Goal: Information Seeking & Learning: Learn about a topic

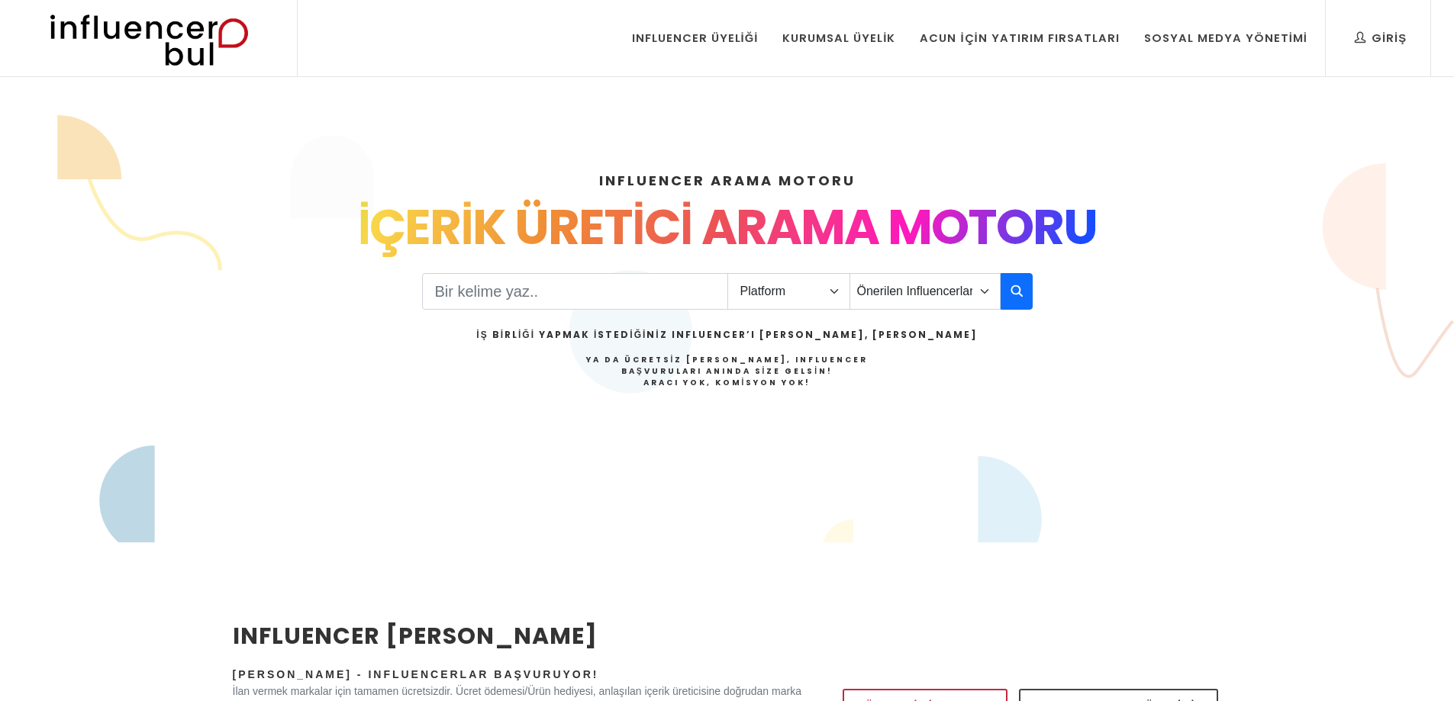
click at [546, 289] on input "Search" at bounding box center [575, 291] width 306 height 37
click at [634, 289] on input "Search" at bounding box center [575, 291] width 306 height 37
click at [806, 289] on select "Platform Instagram Facebook Youtube Tiktok Twitter Twitch" at bounding box center [788, 291] width 123 height 37
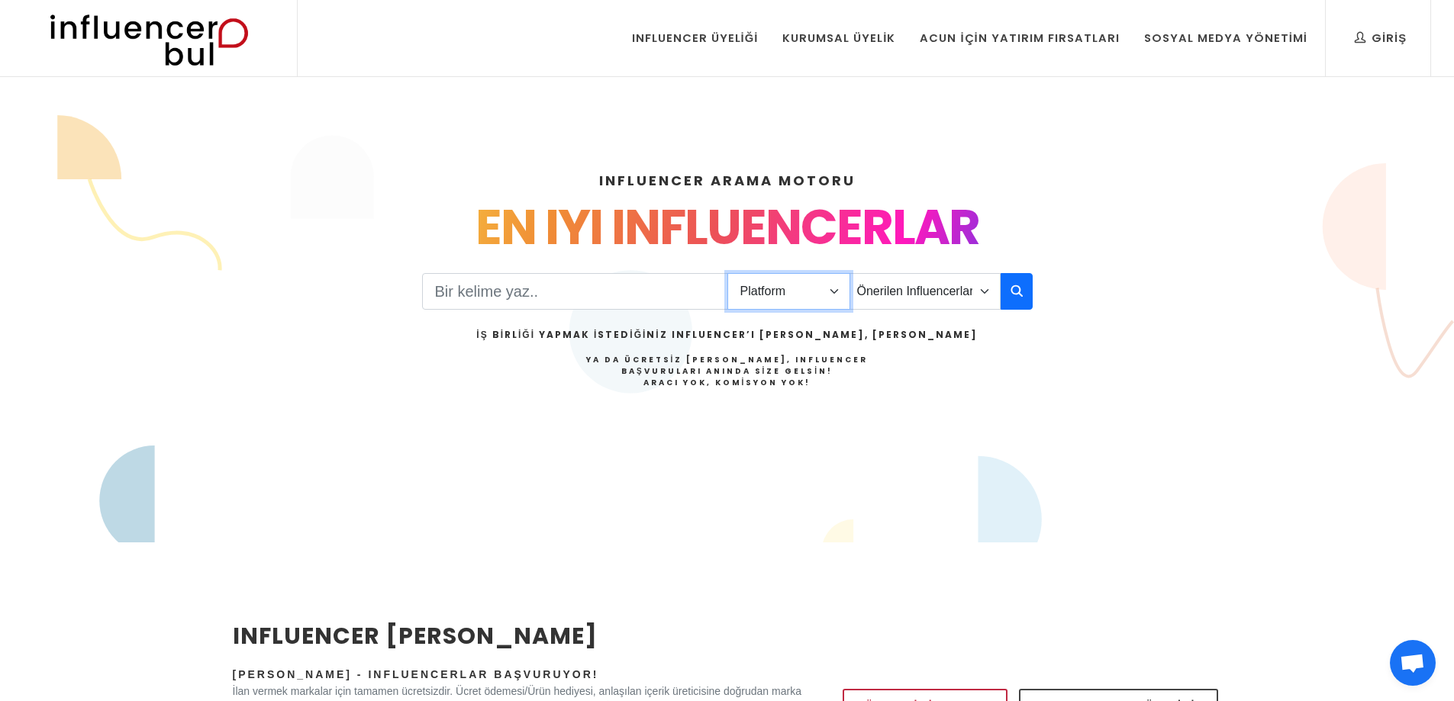
select select "1"
click at [727, 273] on select "Platform Instagram Facebook Youtube Tiktok Twitter Twitch" at bounding box center [788, 291] width 123 height 37
click at [884, 295] on select "Önerilen Influencerlar Aile & Çocuk & Ebeveyn Alışveriş & Giyim & Aksesuar Arab…" at bounding box center [924, 291] width 151 height 37
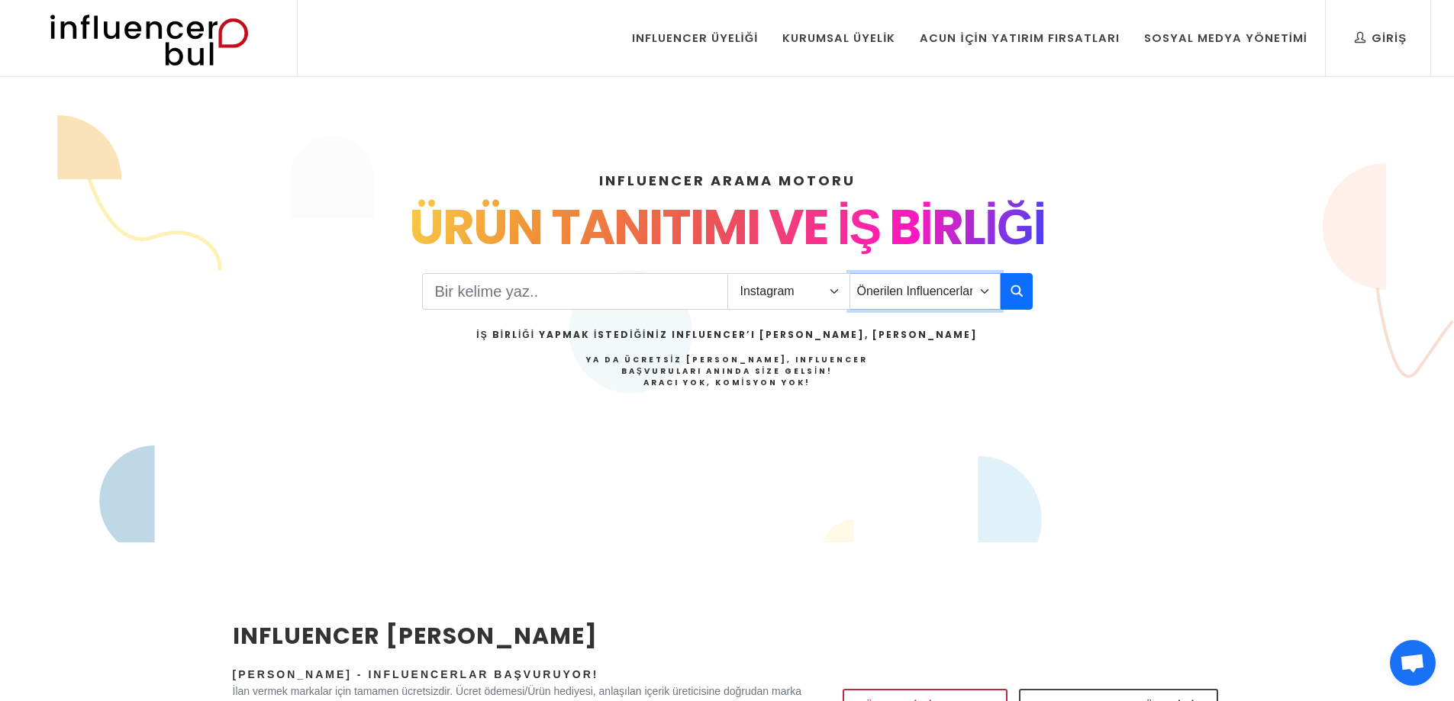
select select "2"
click at [849, 273] on select "Önerilen Influencerlar Aile & Çocuk & Ebeveyn Alışveriş & Giyim & Aksesuar Arab…" at bounding box center [924, 291] width 151 height 37
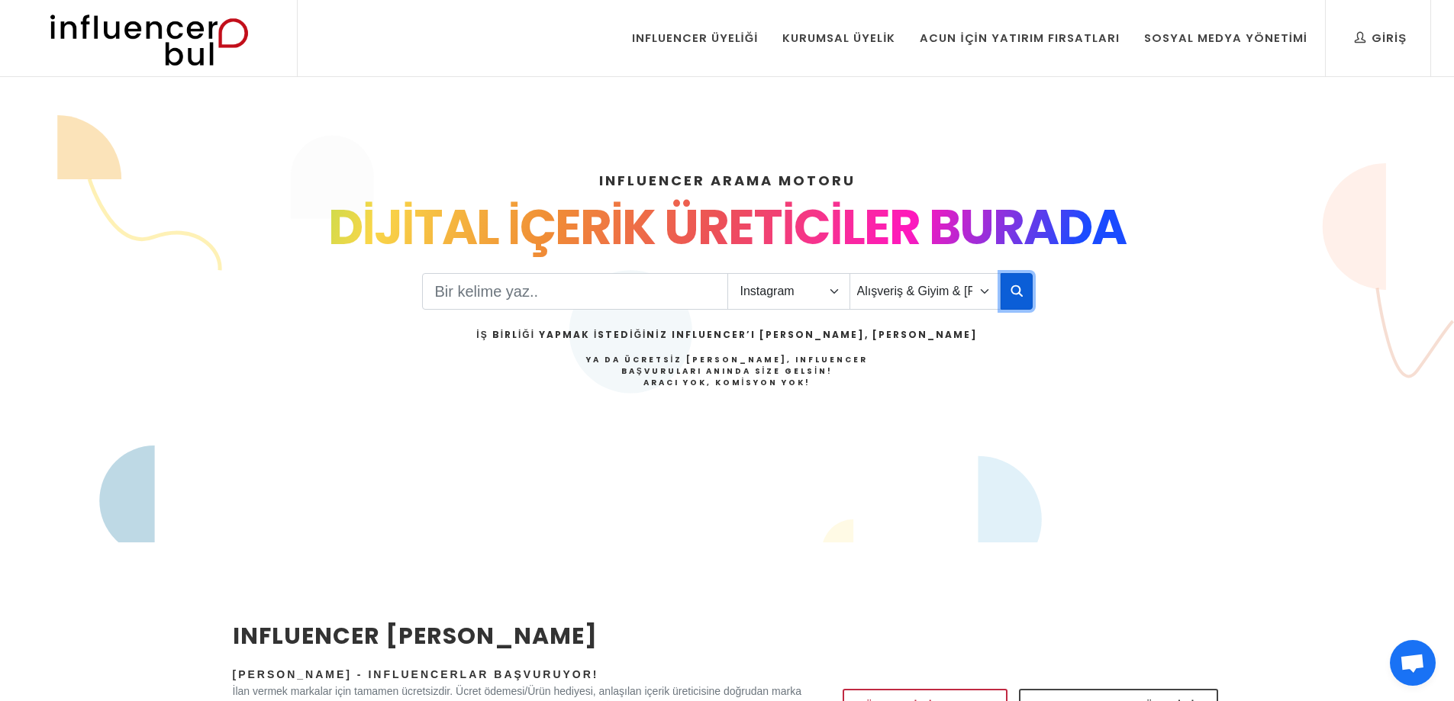
click at [1030, 288] on button "button" at bounding box center [1017, 291] width 32 height 37
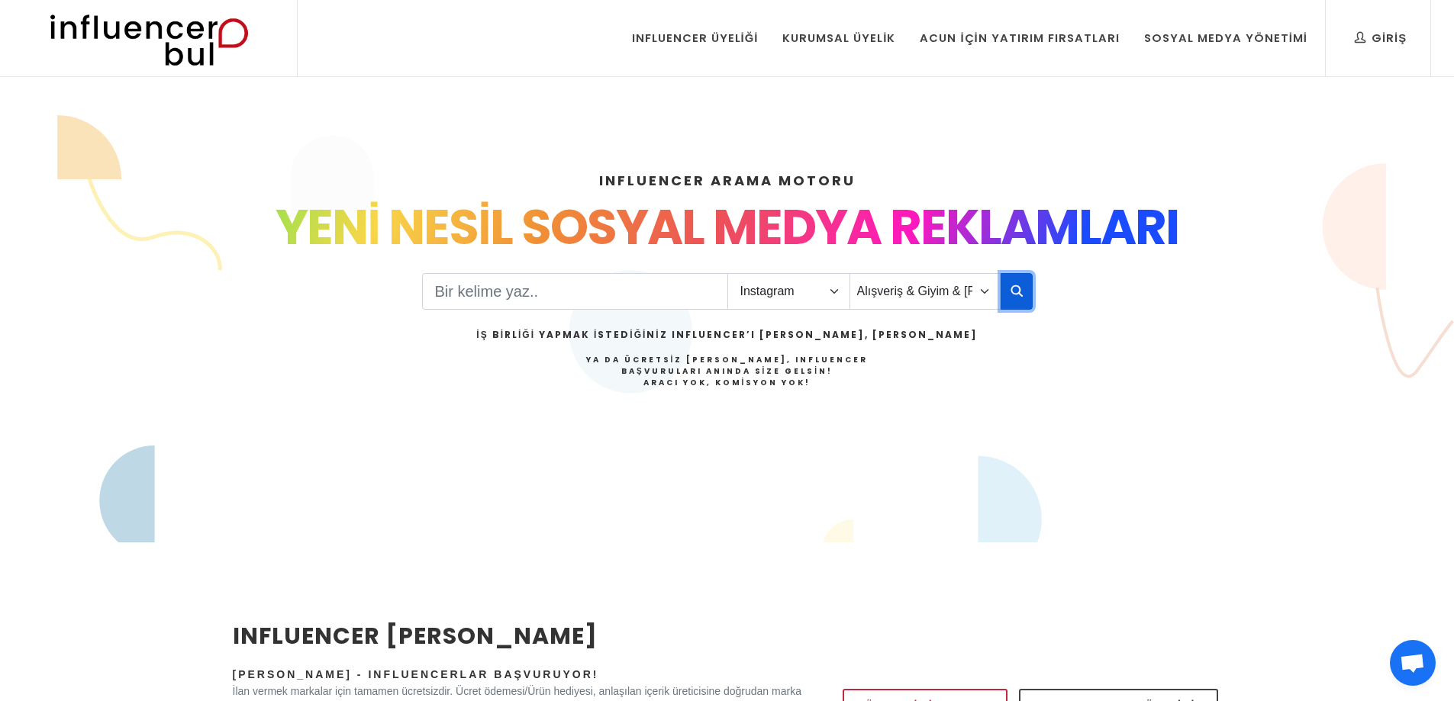
click at [1022, 282] on icon "button" at bounding box center [1017, 291] width 12 height 18
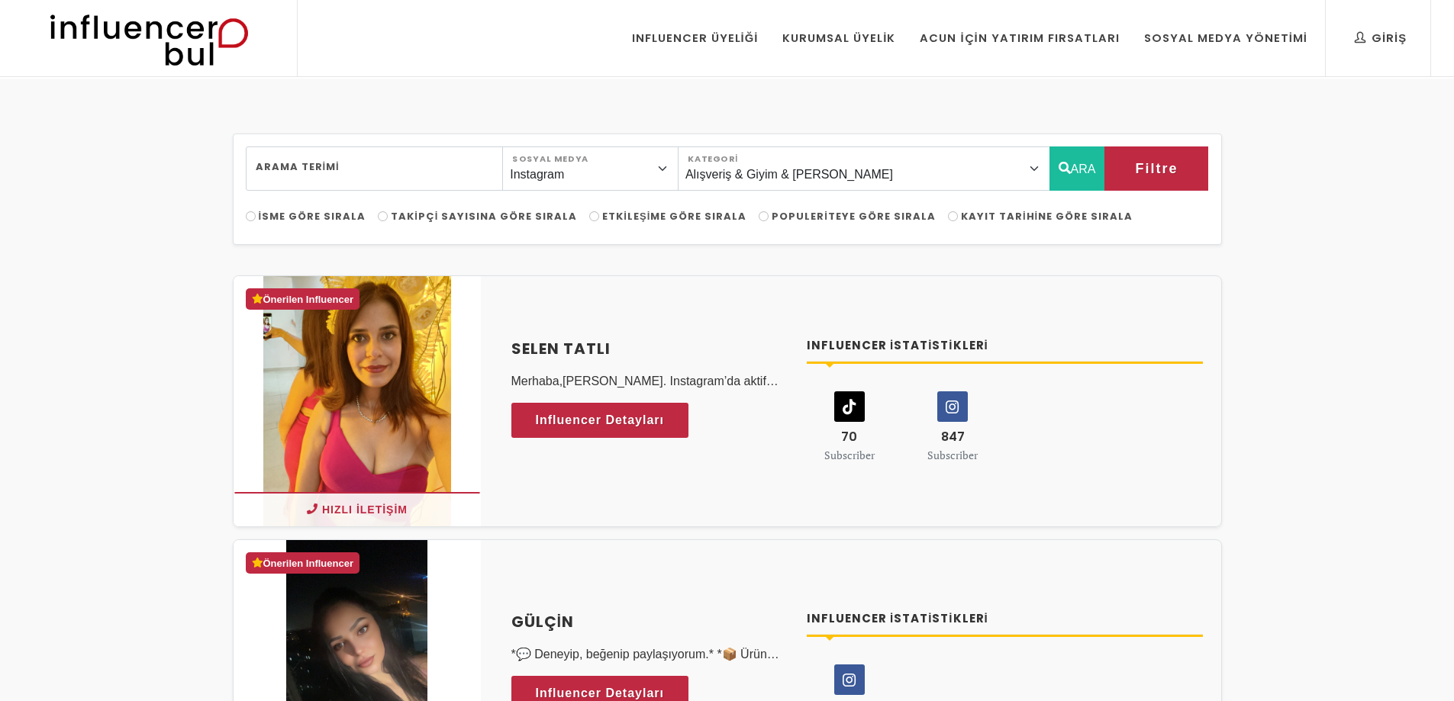
select select "2"
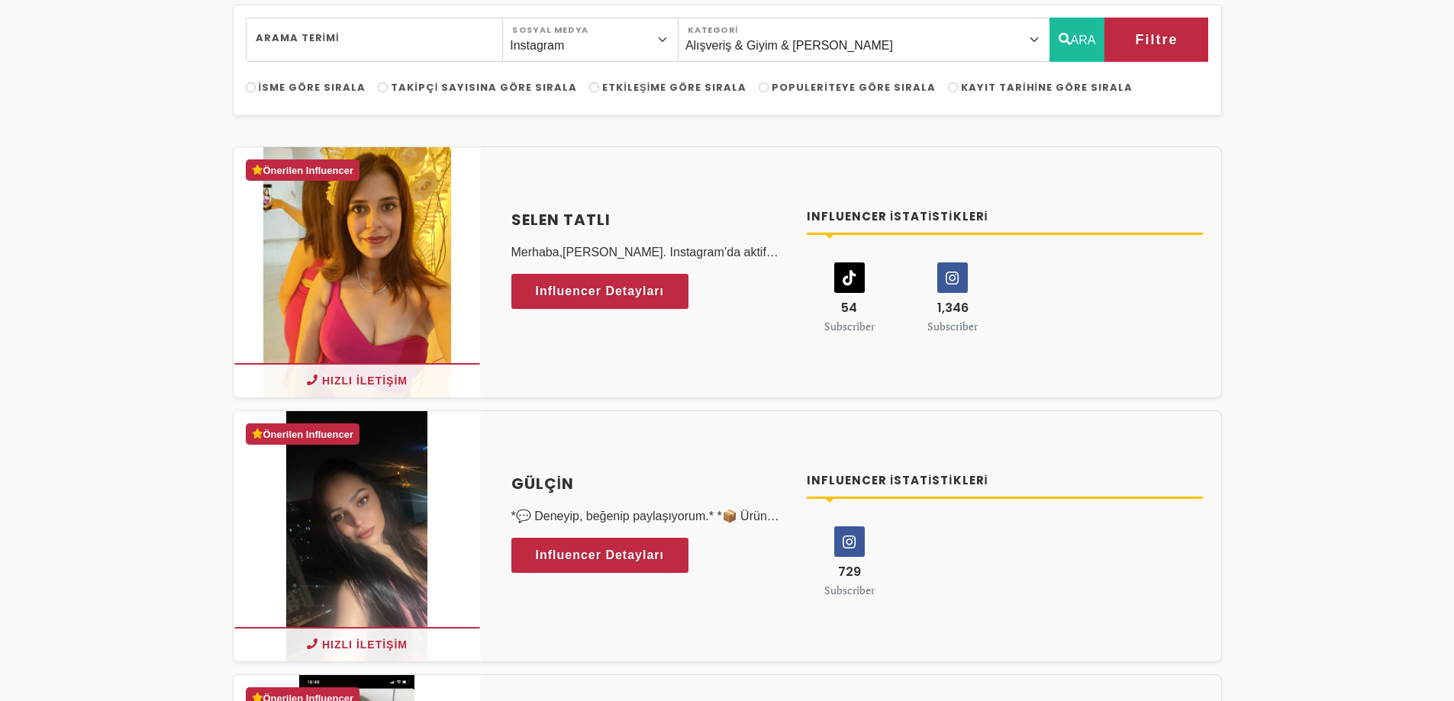
scroll to position [212, 0]
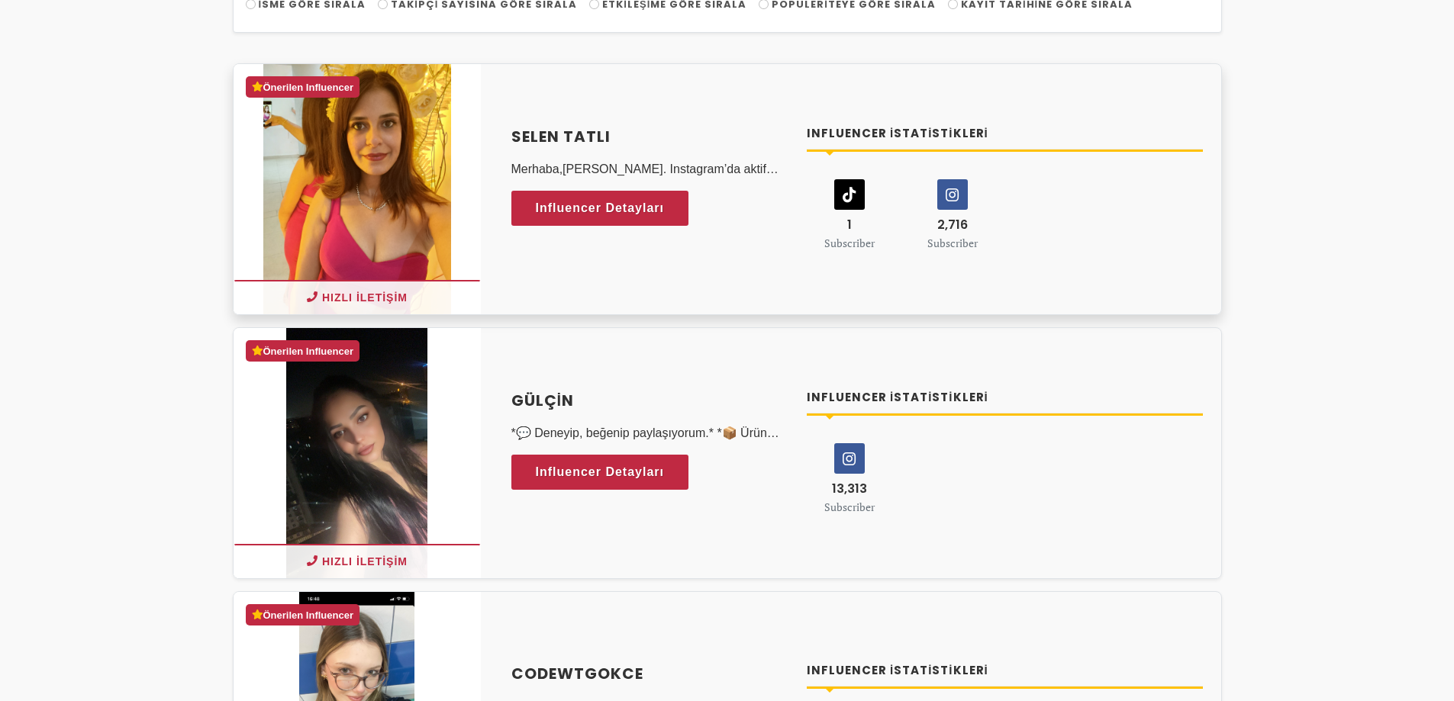
click at [553, 135] on h4 "Selen tatlı" at bounding box center [650, 136] width 278 height 23
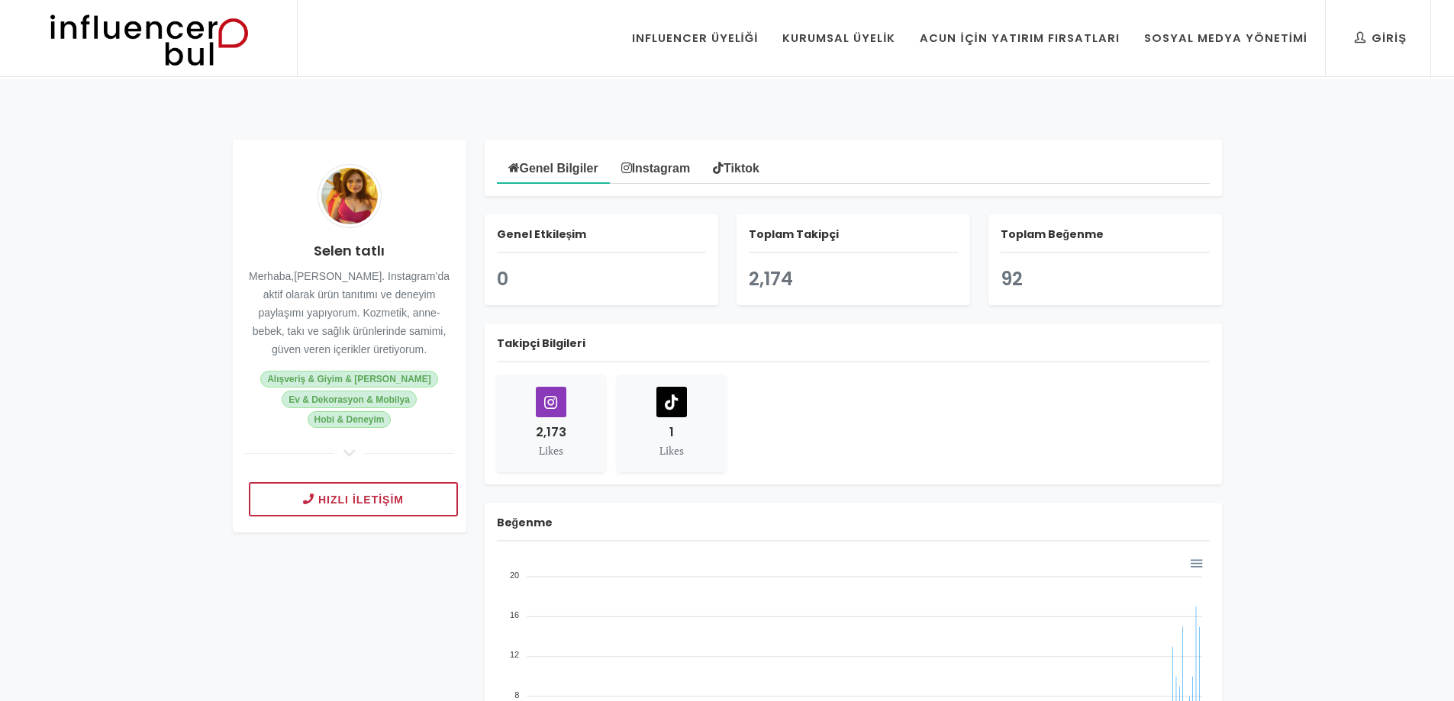
click at [560, 401] on icon at bounding box center [551, 402] width 29 height 29
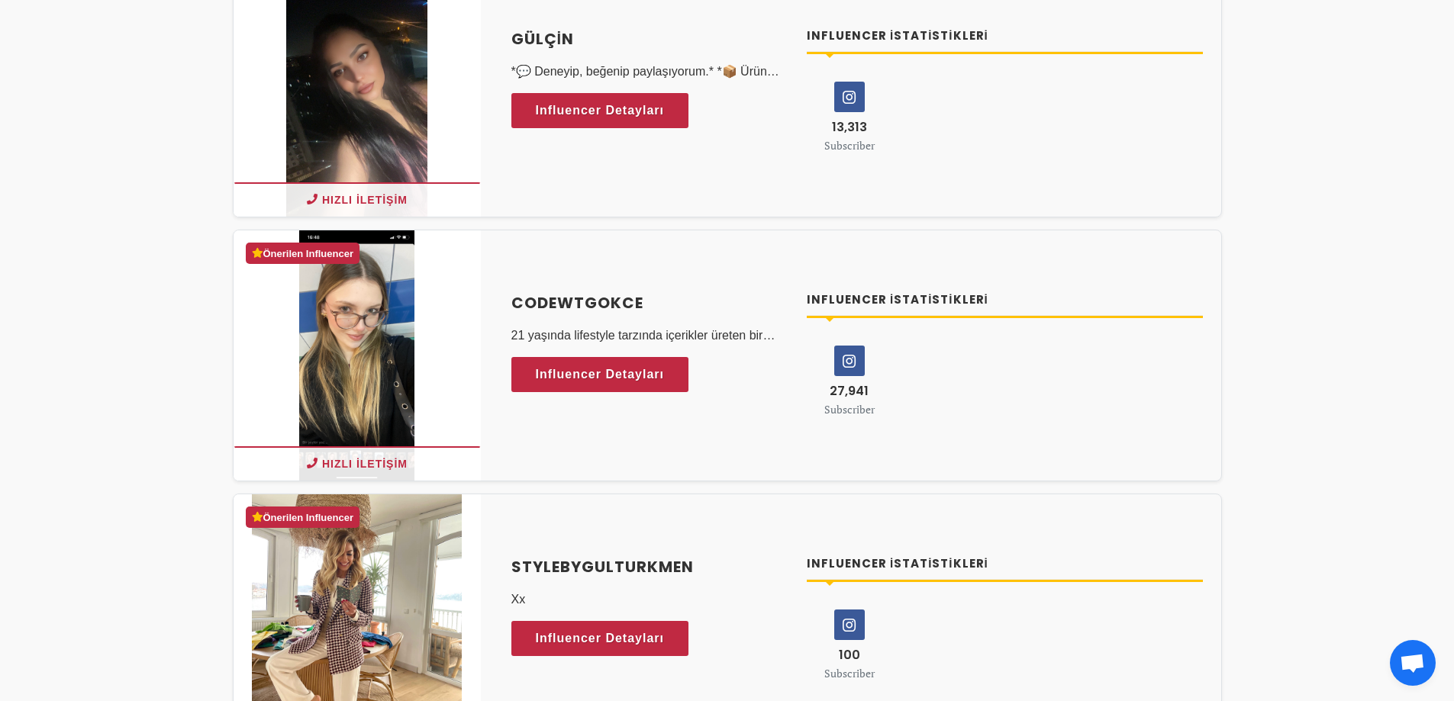
scroll to position [614, 0]
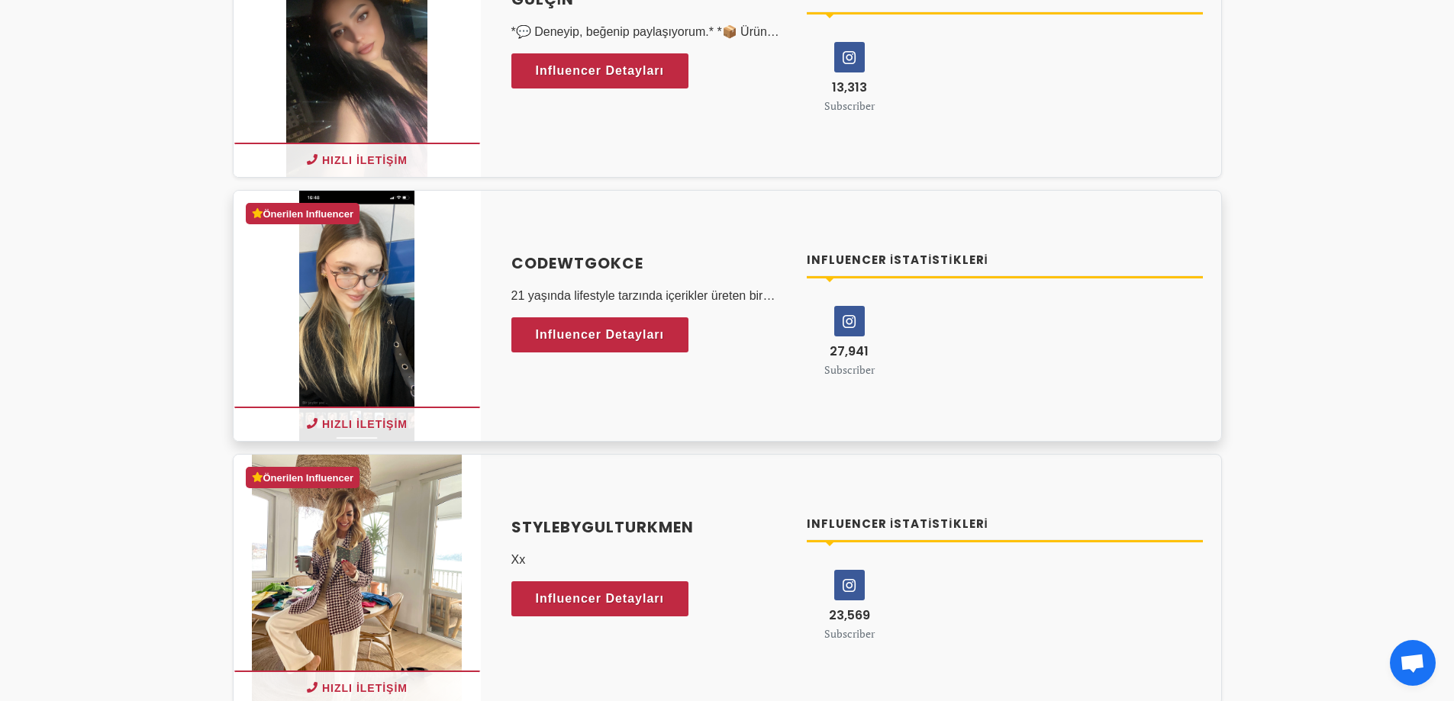
click at [845, 324] on icon at bounding box center [849, 321] width 29 height 29
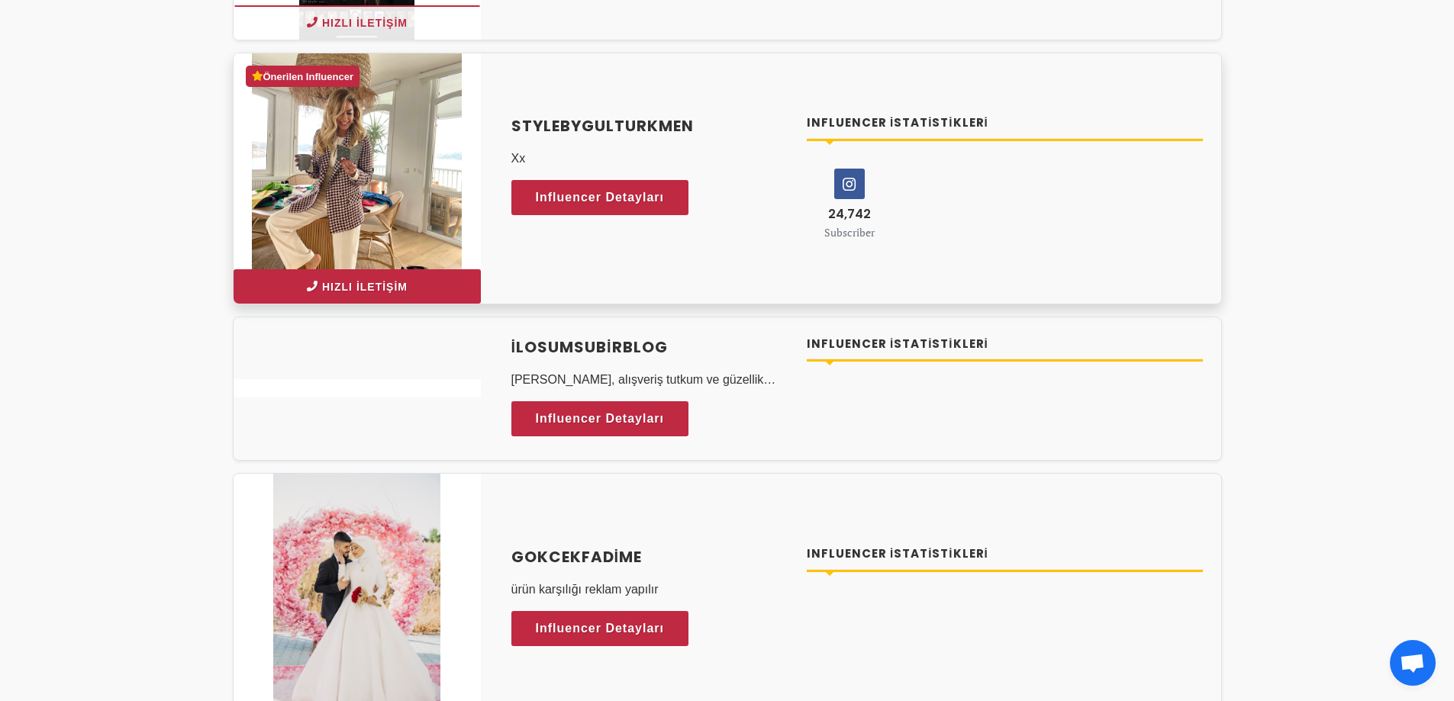
scroll to position [736, 0]
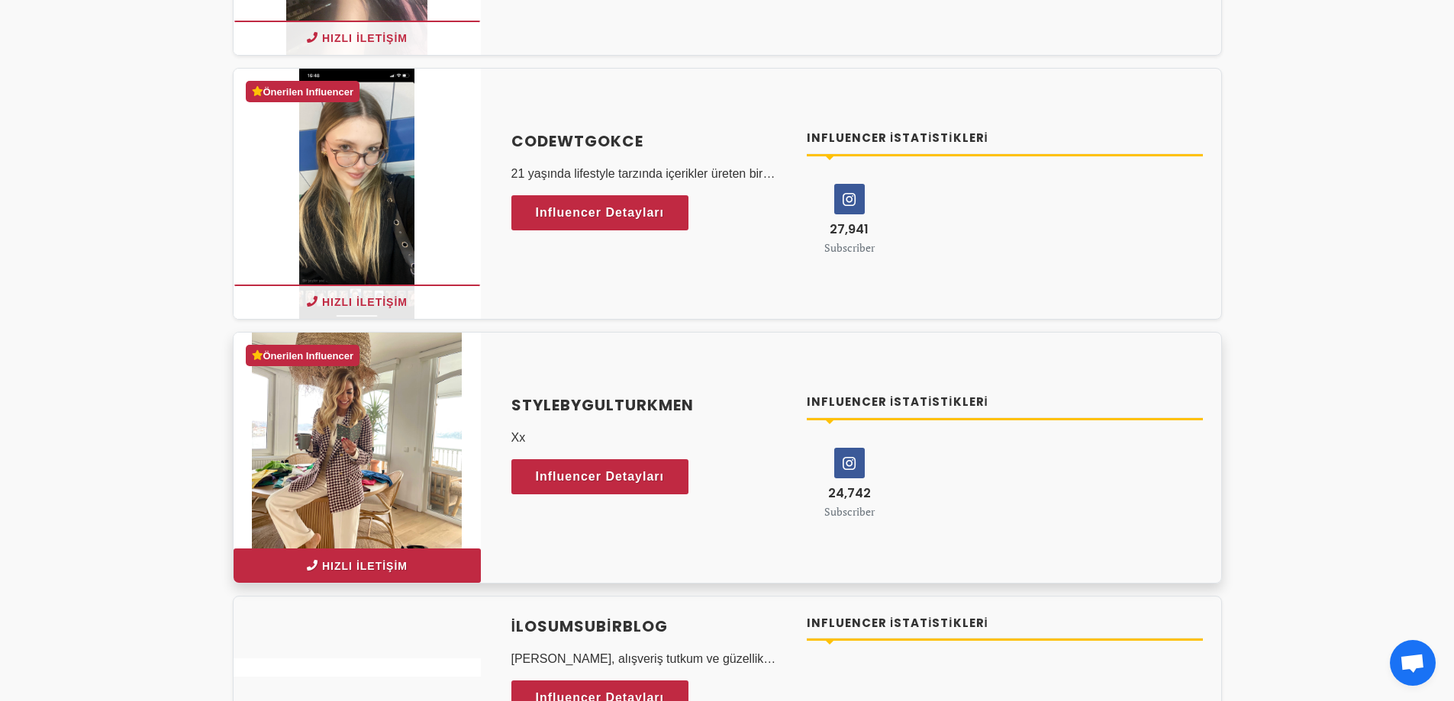
click at [378, 566] on button "Hızlı İletişim" at bounding box center [357, 566] width 247 height 34
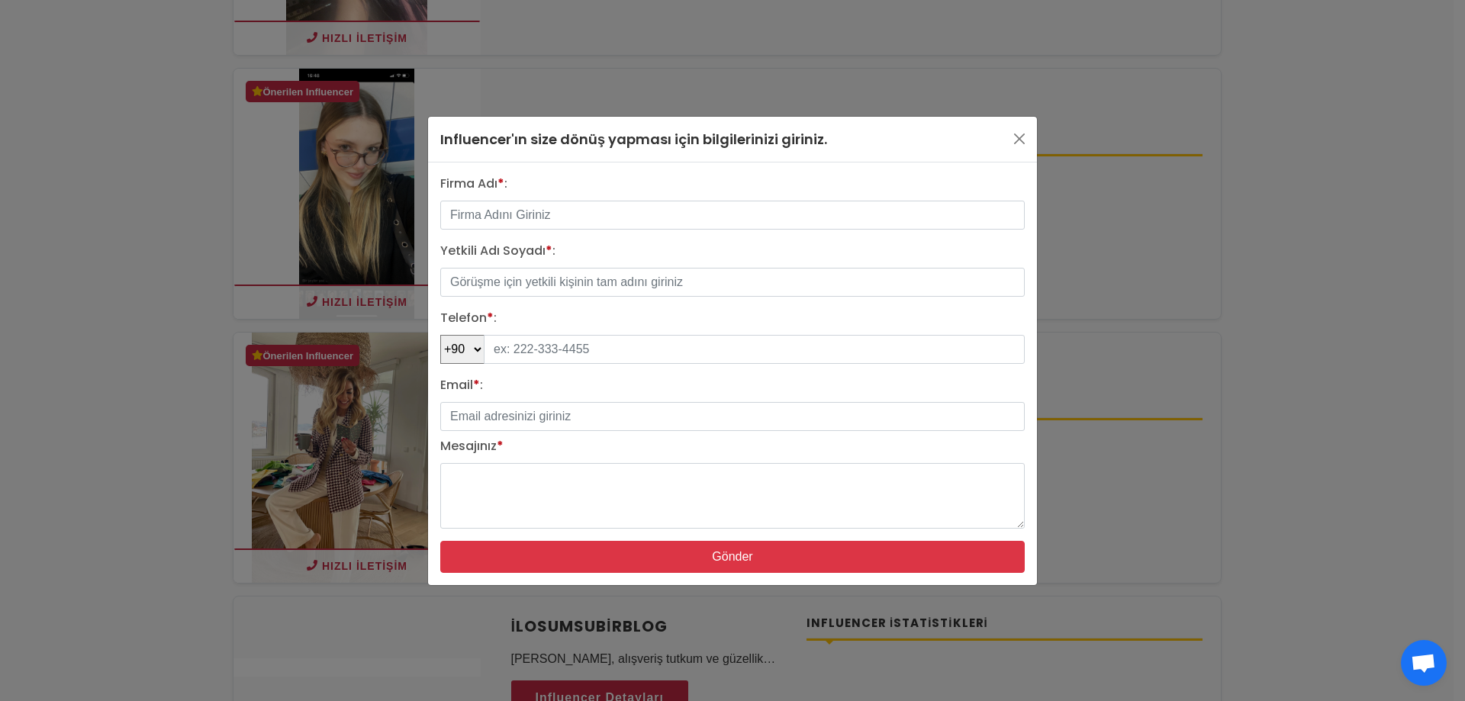
click at [118, 216] on div "Influencer'ın size dönüş yapması için bilgilerinizi giriniz. Firma Adı * : Yetk…" at bounding box center [732, 350] width 1465 height 701
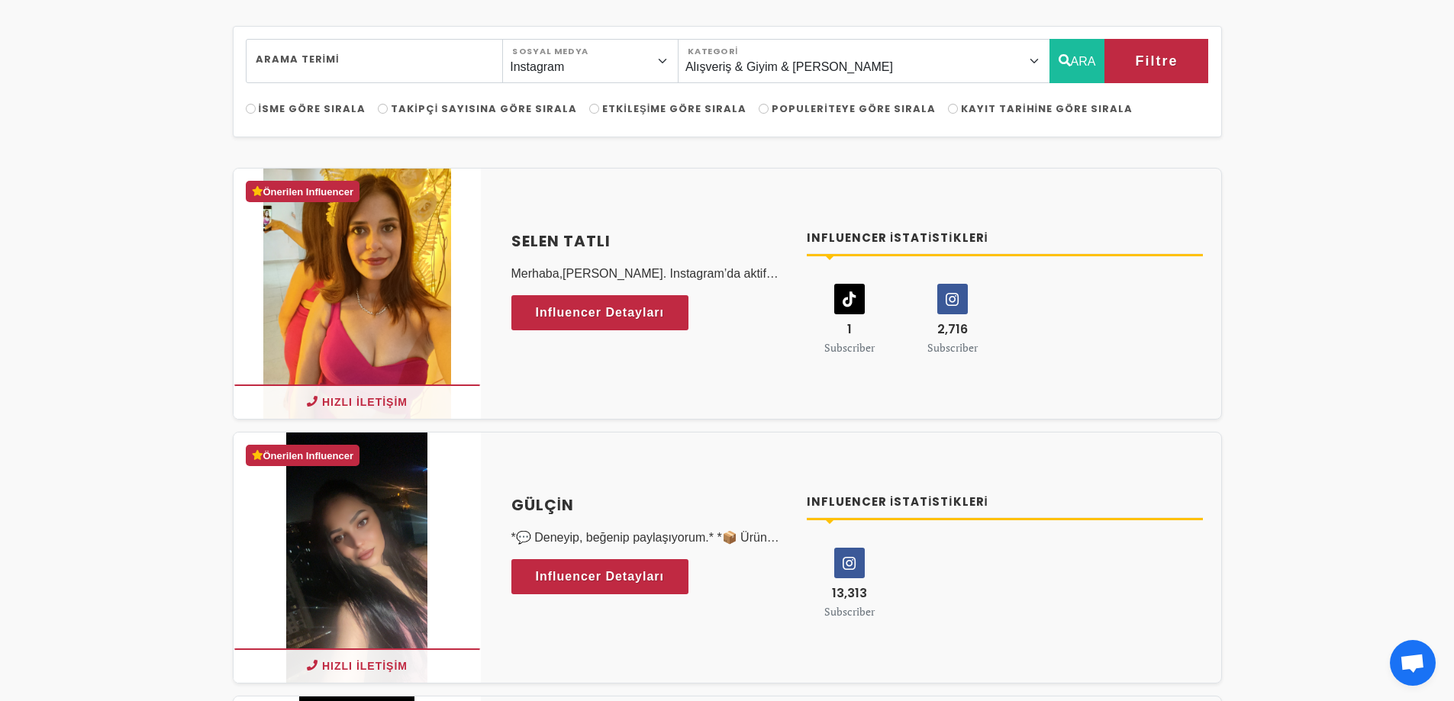
scroll to position [0, 0]
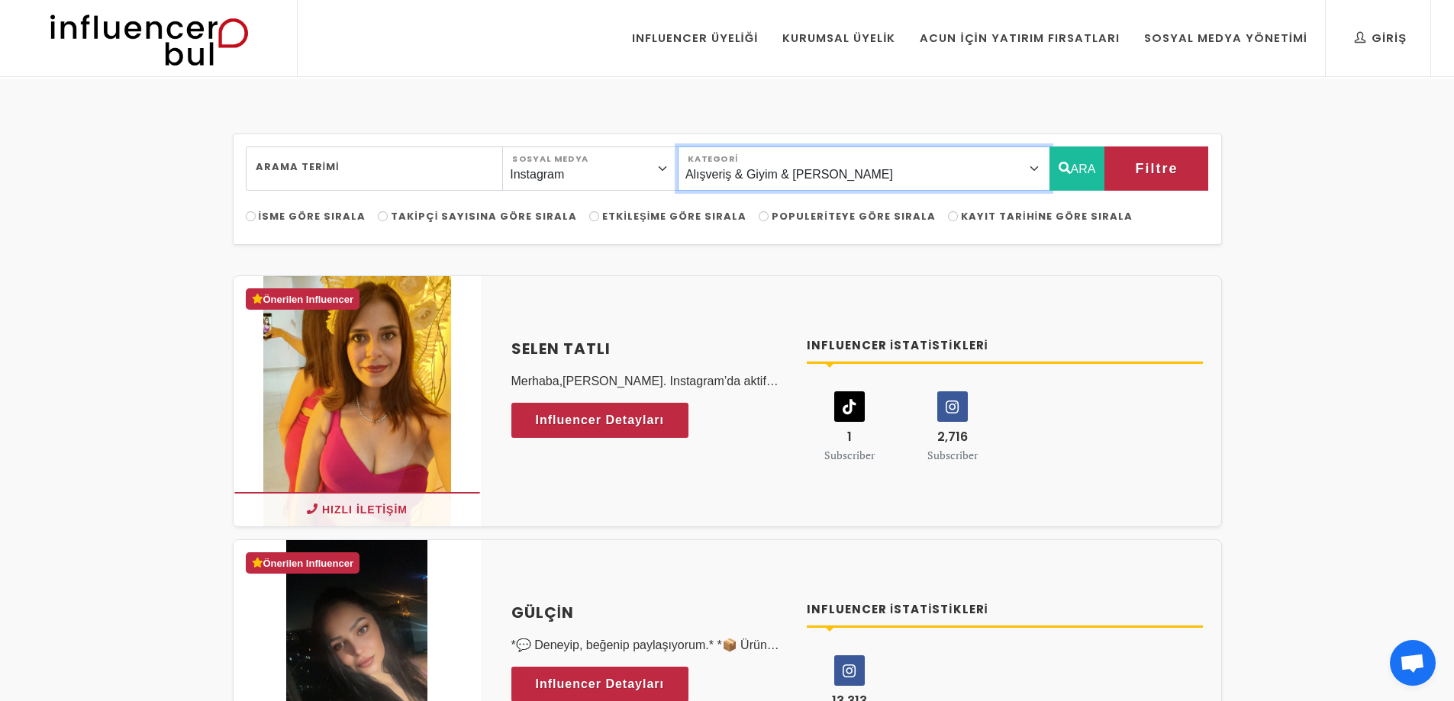
click at [811, 166] on select "Önerilen Influencerlar Aile & Çocuk & Ebeveyn Alışveriş & Giyim & Aksesuar Arab…" at bounding box center [864, 169] width 372 height 44
click at [712, 147] on select "Önerilen Influencerlar Aile & Çocuk & Ebeveyn Alışveriş & Giyim & Aksesuar Arab…" at bounding box center [864, 169] width 372 height 44
click at [908, 176] on select "Önerilen Influencerlar Aile & Çocuk & Ebeveyn Alışveriş & Giyim & Aksesuar Arab…" at bounding box center [864, 169] width 372 height 44
click at [712, 147] on select "Önerilen Influencerlar Aile & Çocuk & Ebeveyn Alışveriş & Giyim & Aksesuar Arab…" at bounding box center [864, 169] width 372 height 44
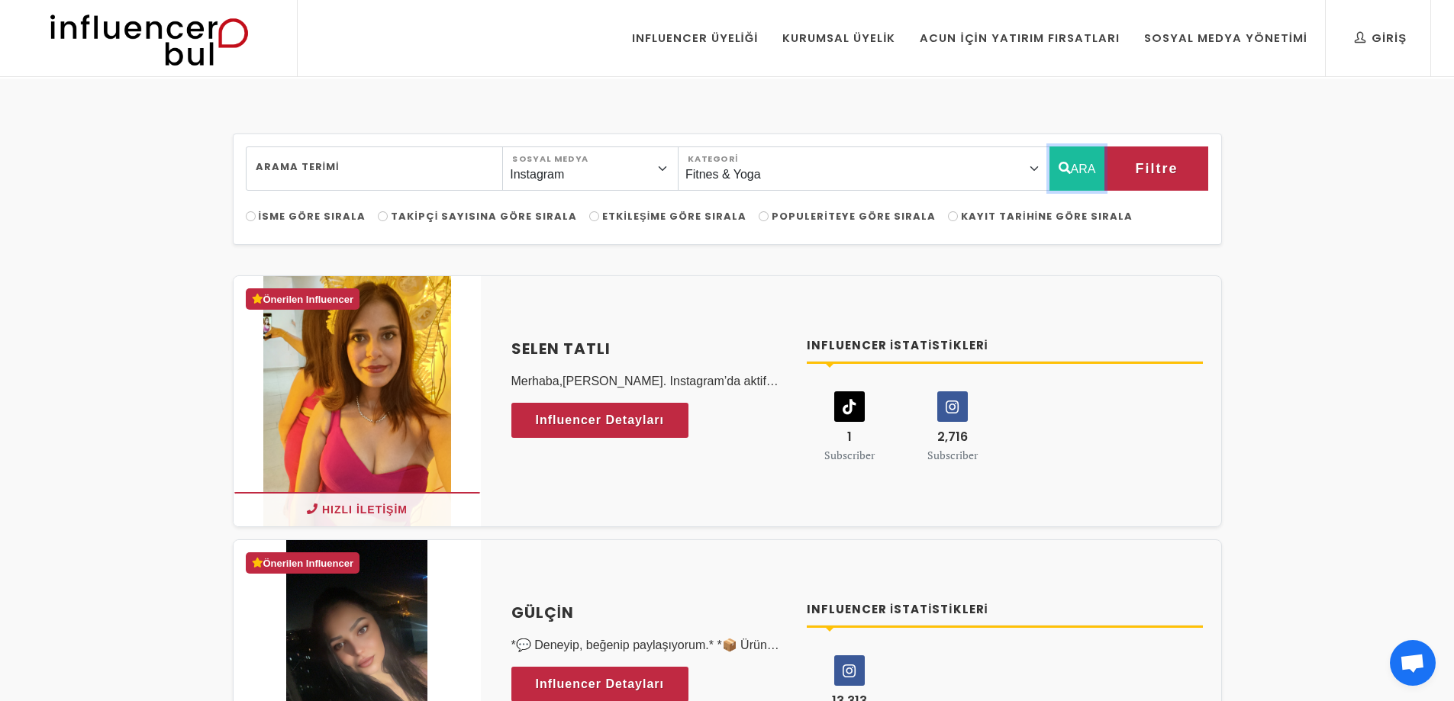
click at [1093, 167] on button "ARA" at bounding box center [1077, 169] width 56 height 44
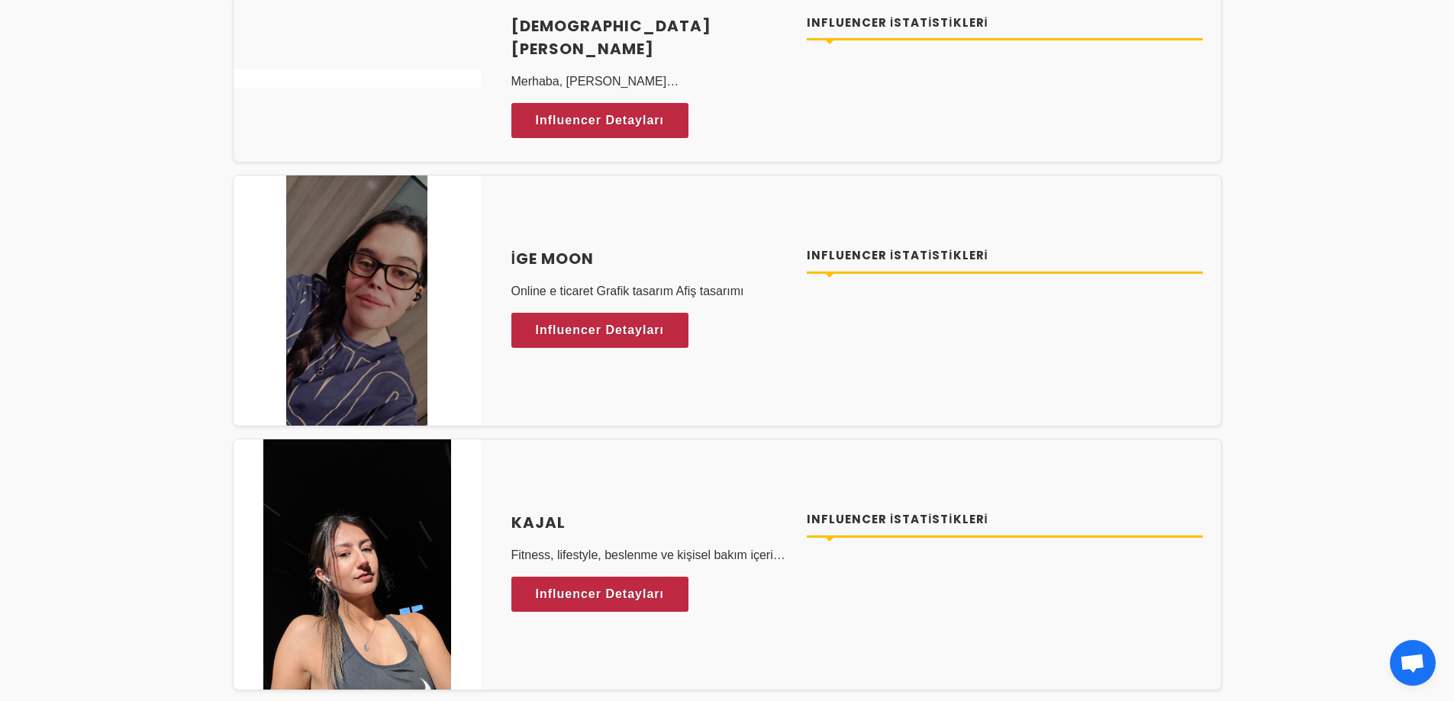
drag, startPoint x: 192, startPoint y: 382, endPoint x: 208, endPoint y: 260, distance: 123.2
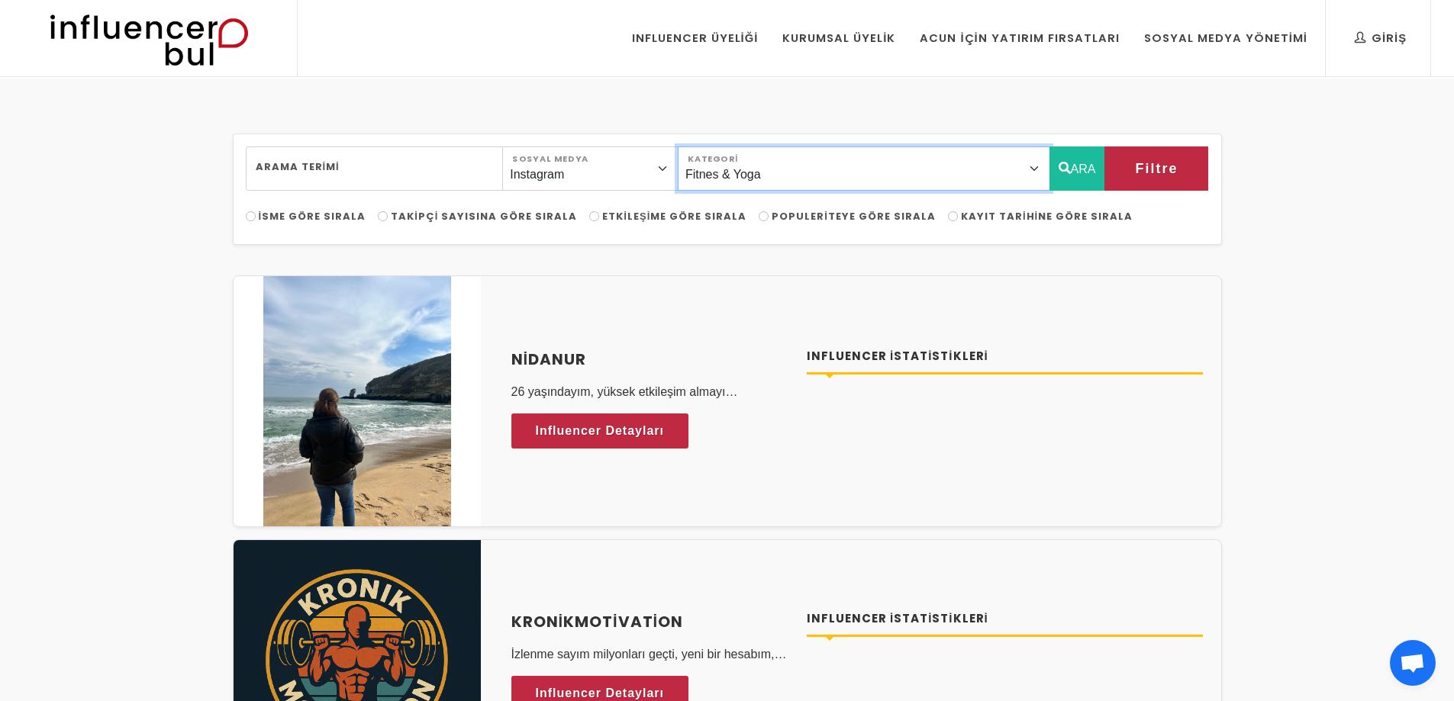
click at [884, 160] on select "Önerilen Influencerlar Aile & Çocuk & Ebeveyn Alışveriş & Giyim & Aksesuar Arab…" at bounding box center [864, 169] width 372 height 44
select select "11"
click at [712, 147] on select "Önerilen Influencerlar Aile & Çocuk & Ebeveyn Alışveriş & Giyim & Aksesuar Arab…" at bounding box center [864, 169] width 372 height 44
click at [1084, 173] on button "ARA" at bounding box center [1077, 169] width 56 height 44
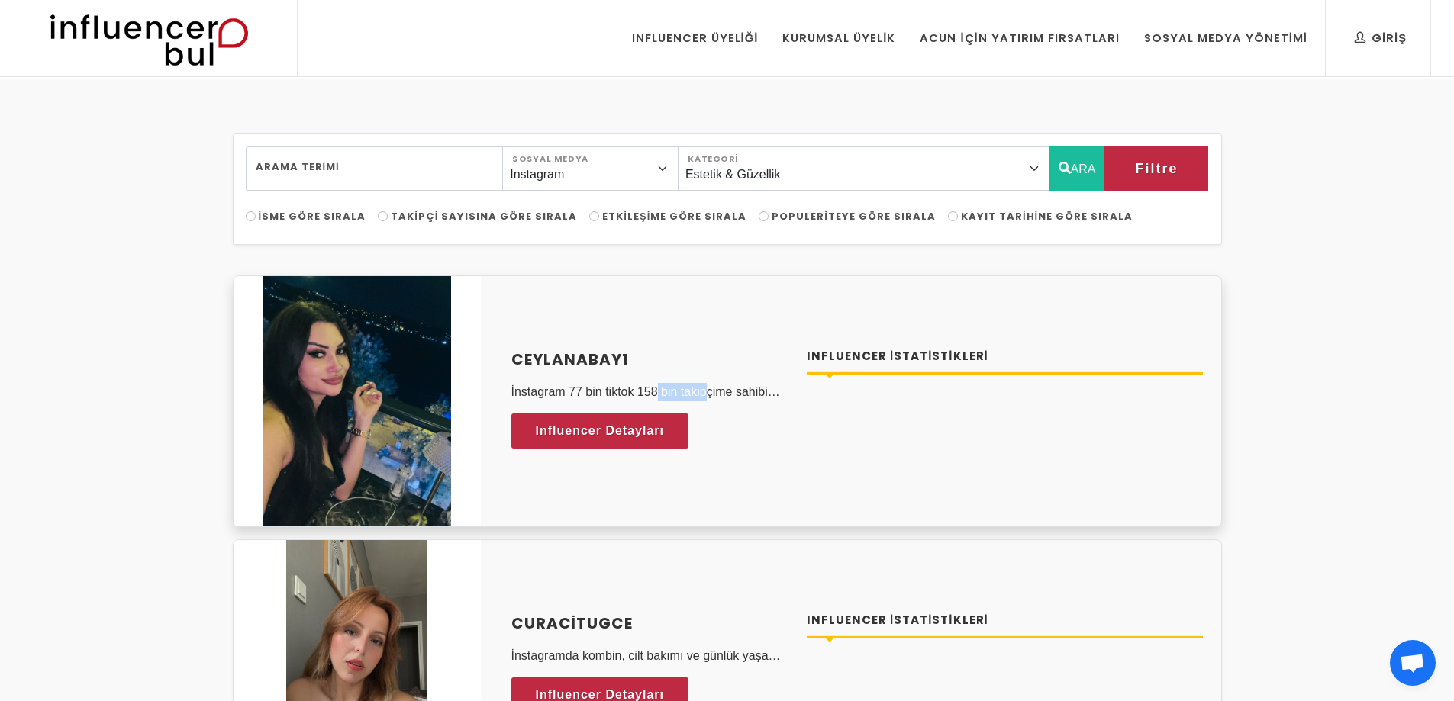
drag, startPoint x: 604, startPoint y: 388, endPoint x: 685, endPoint y: 391, distance: 80.9
click at [682, 391] on p "İnstagram 77 bin tiktok 158 bin takipçime sahibim yasal olan her türlü ürün rek…" at bounding box center [650, 392] width 278 height 18
click at [685, 391] on p "İnstagram 77 bin tiktok 158 bin takipçime sahibim yasal olan her türlü ürün rek…" at bounding box center [650, 392] width 278 height 18
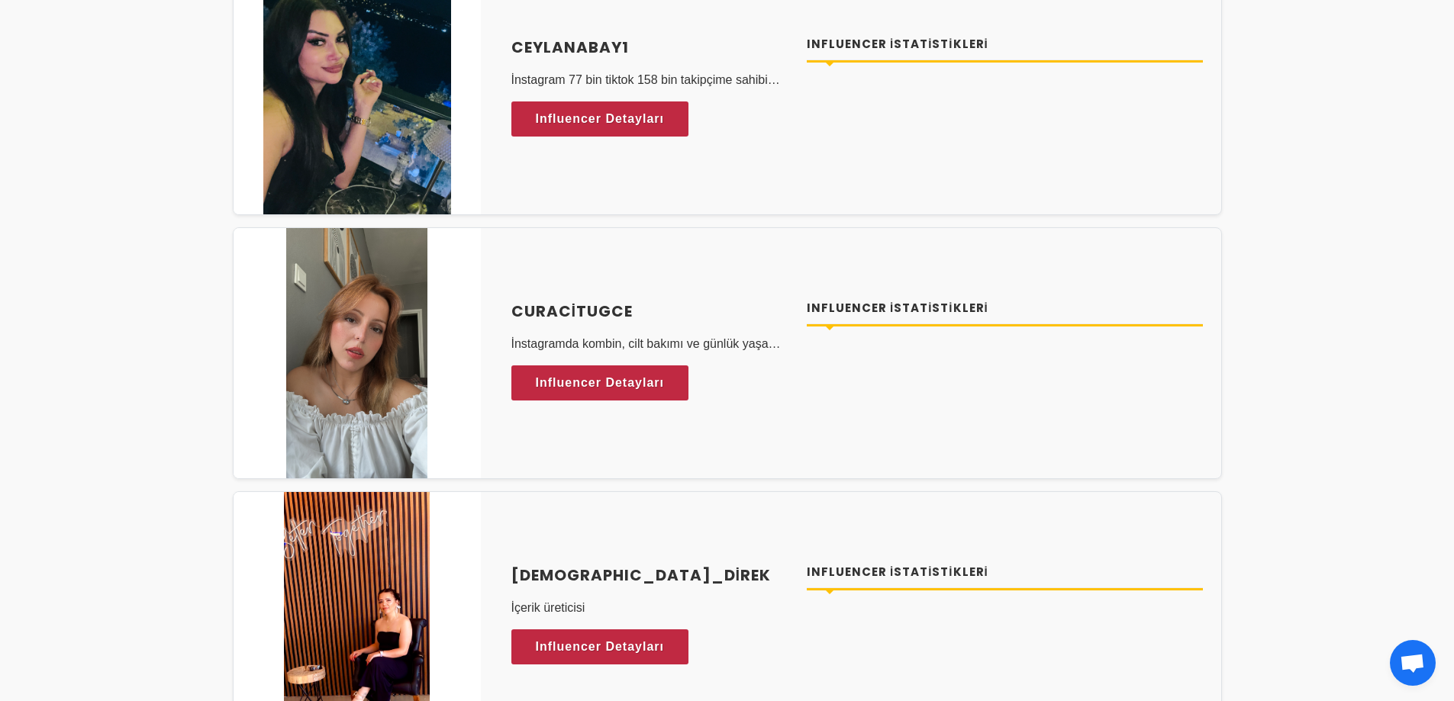
scroll to position [410, 0]
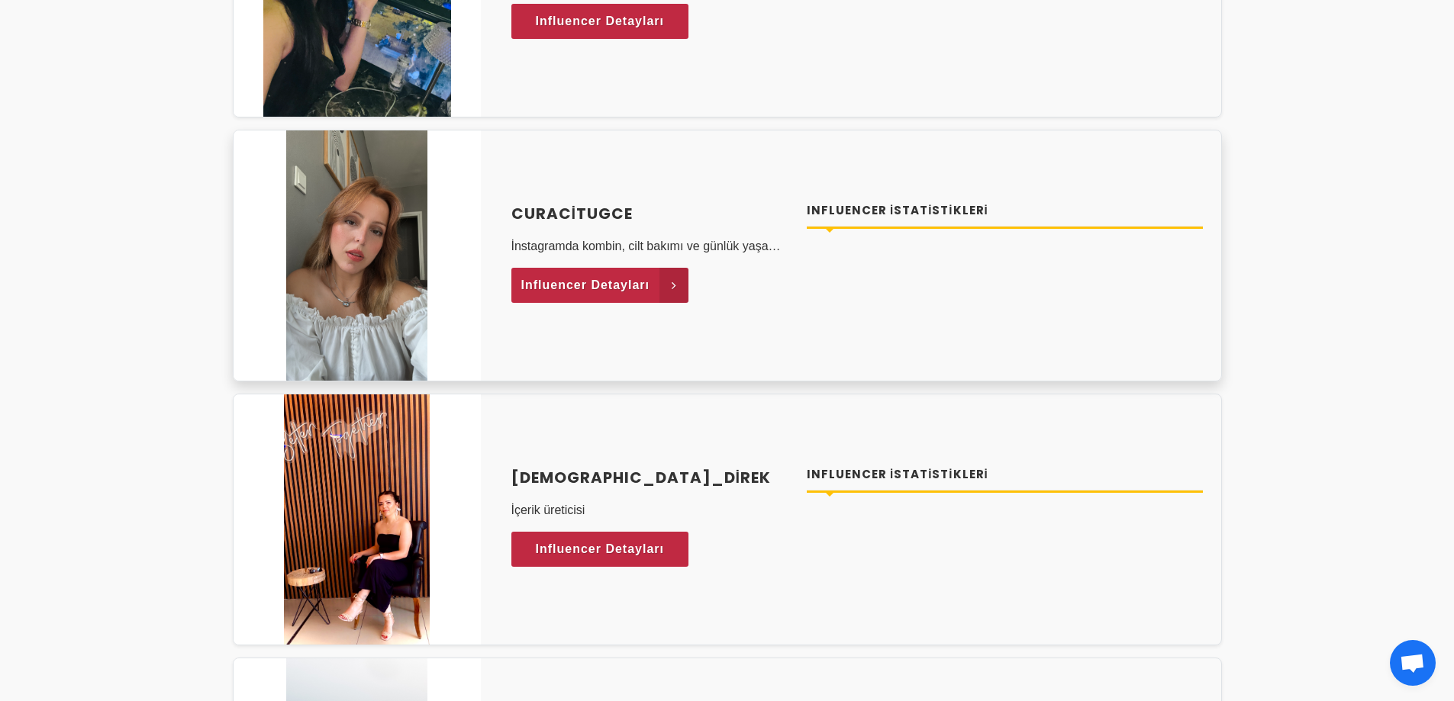
click at [563, 287] on span "Influencer Detayları" at bounding box center [585, 285] width 129 height 23
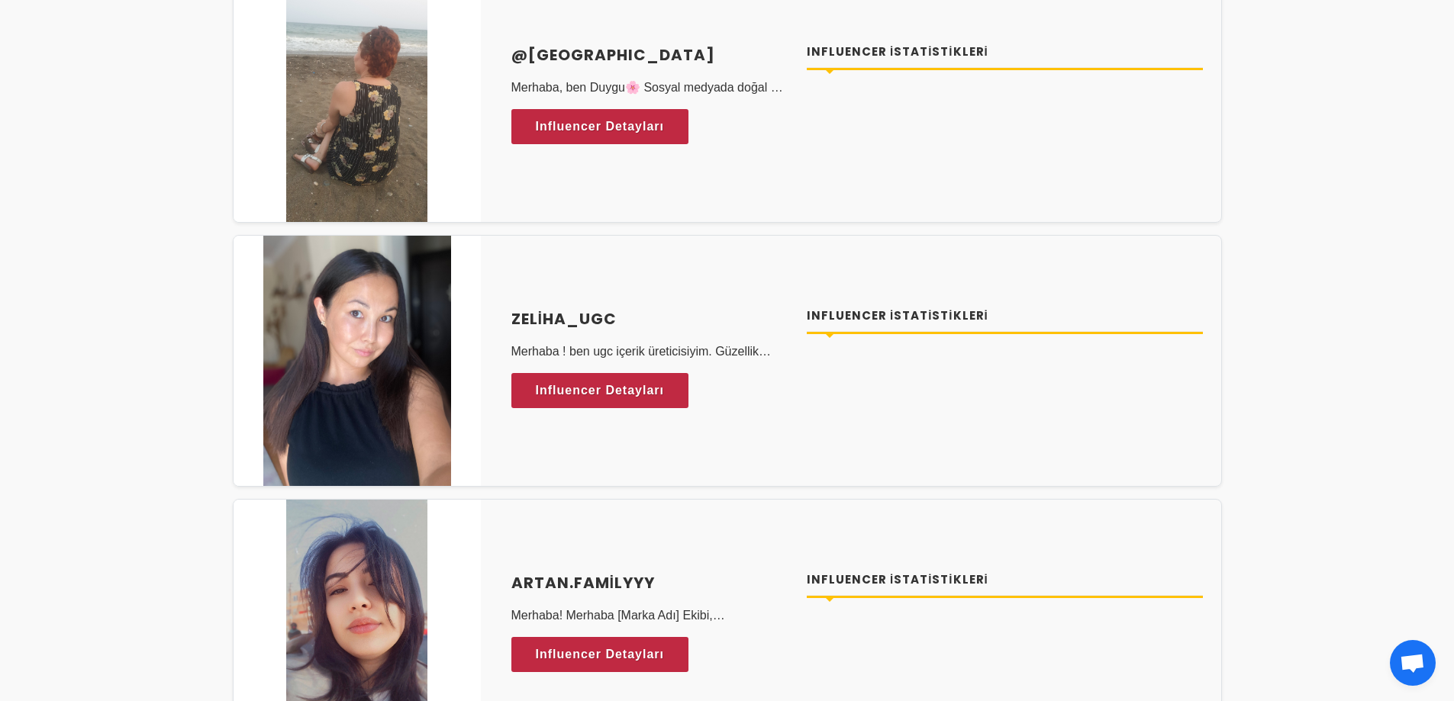
scroll to position [1107, 0]
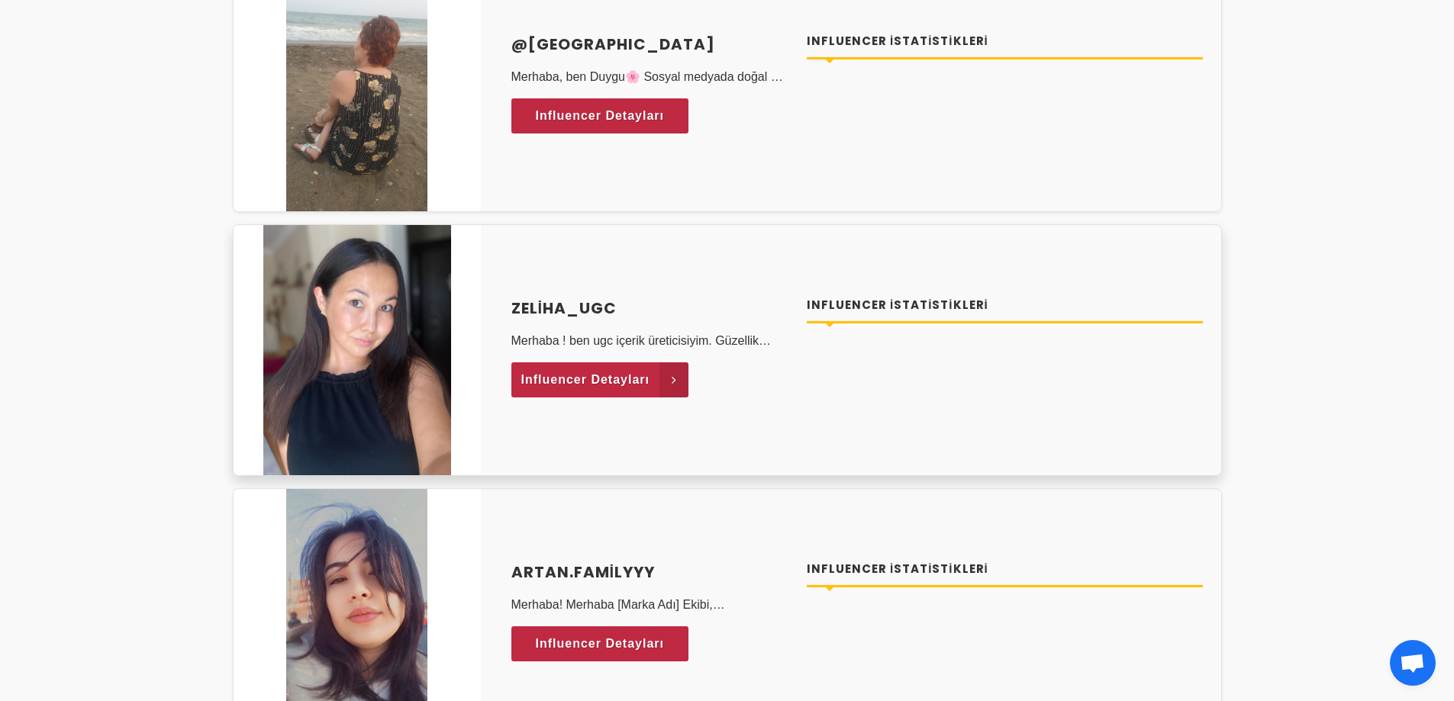
click at [575, 376] on span "Influencer Detayları" at bounding box center [585, 380] width 129 height 23
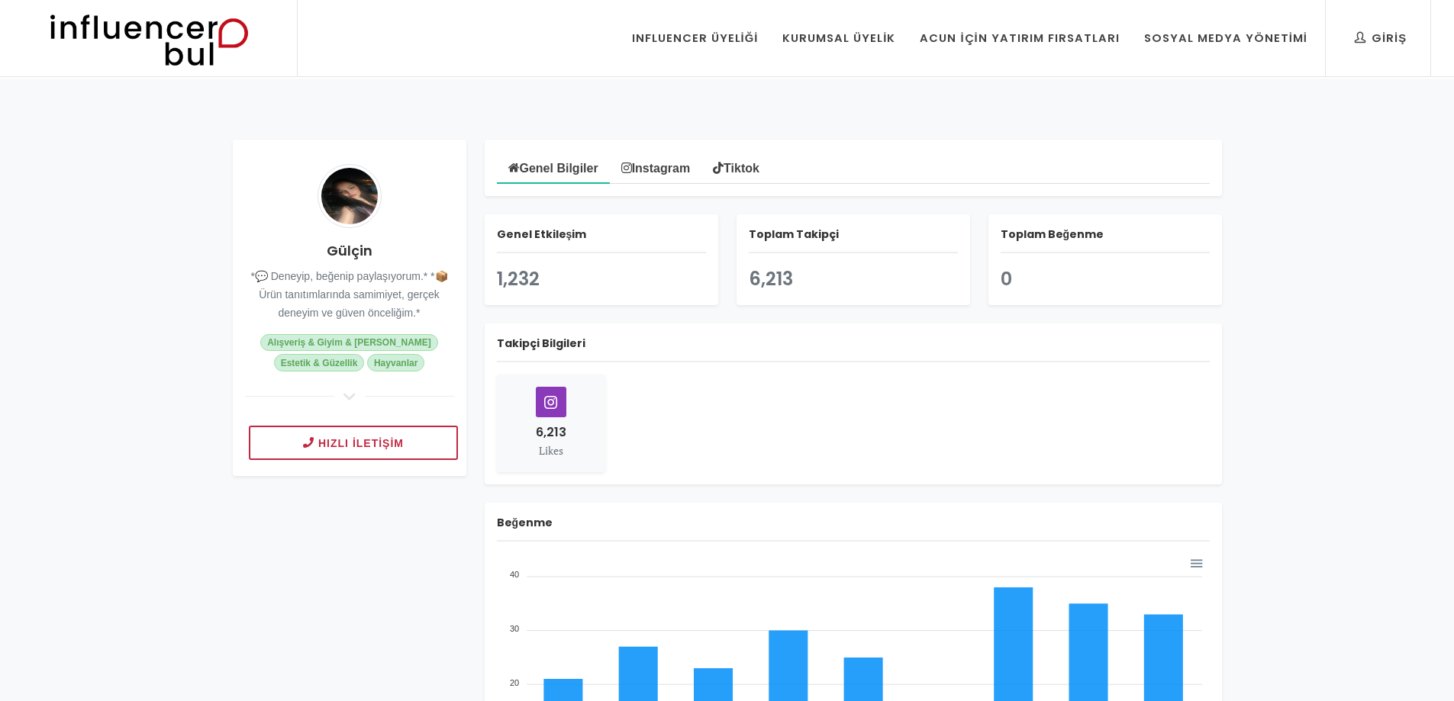
click at [550, 413] on icon at bounding box center [551, 402] width 29 height 29
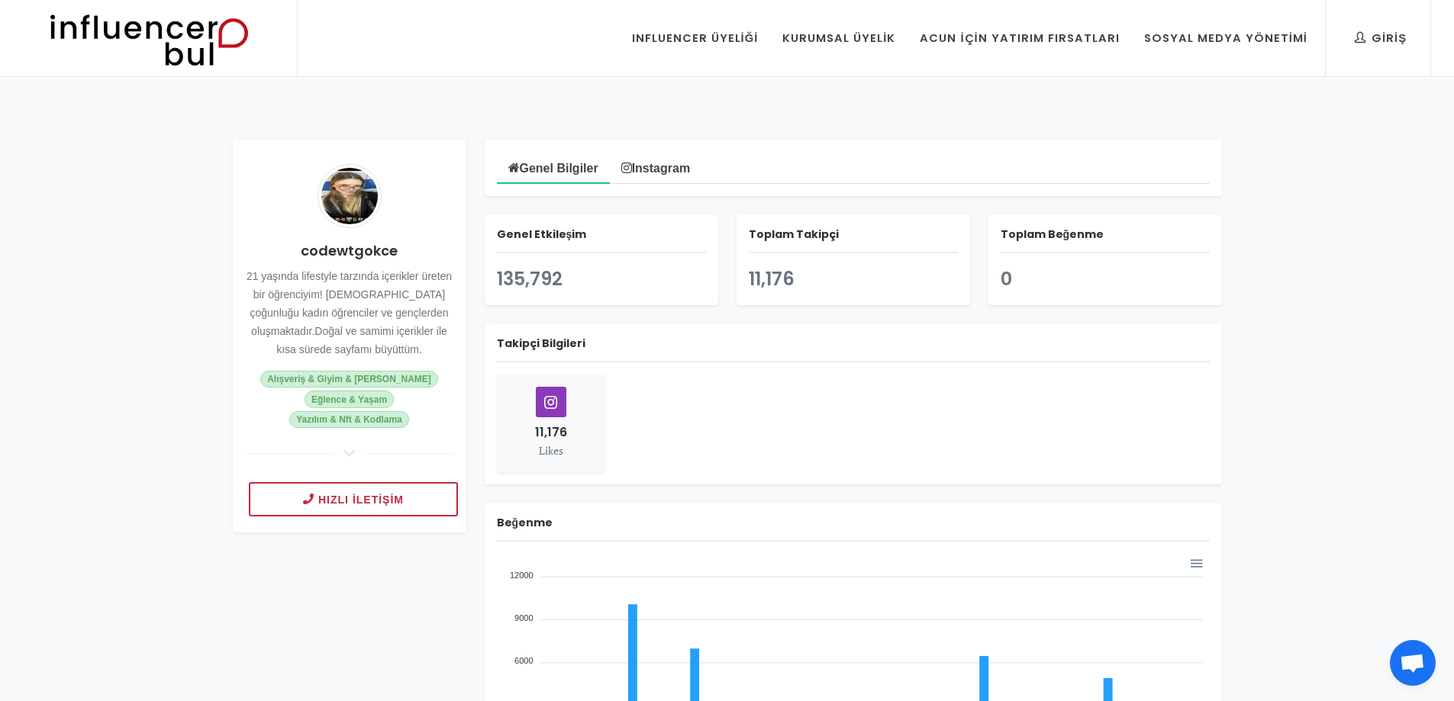
click at [555, 405] on icon at bounding box center [551, 402] width 29 height 29
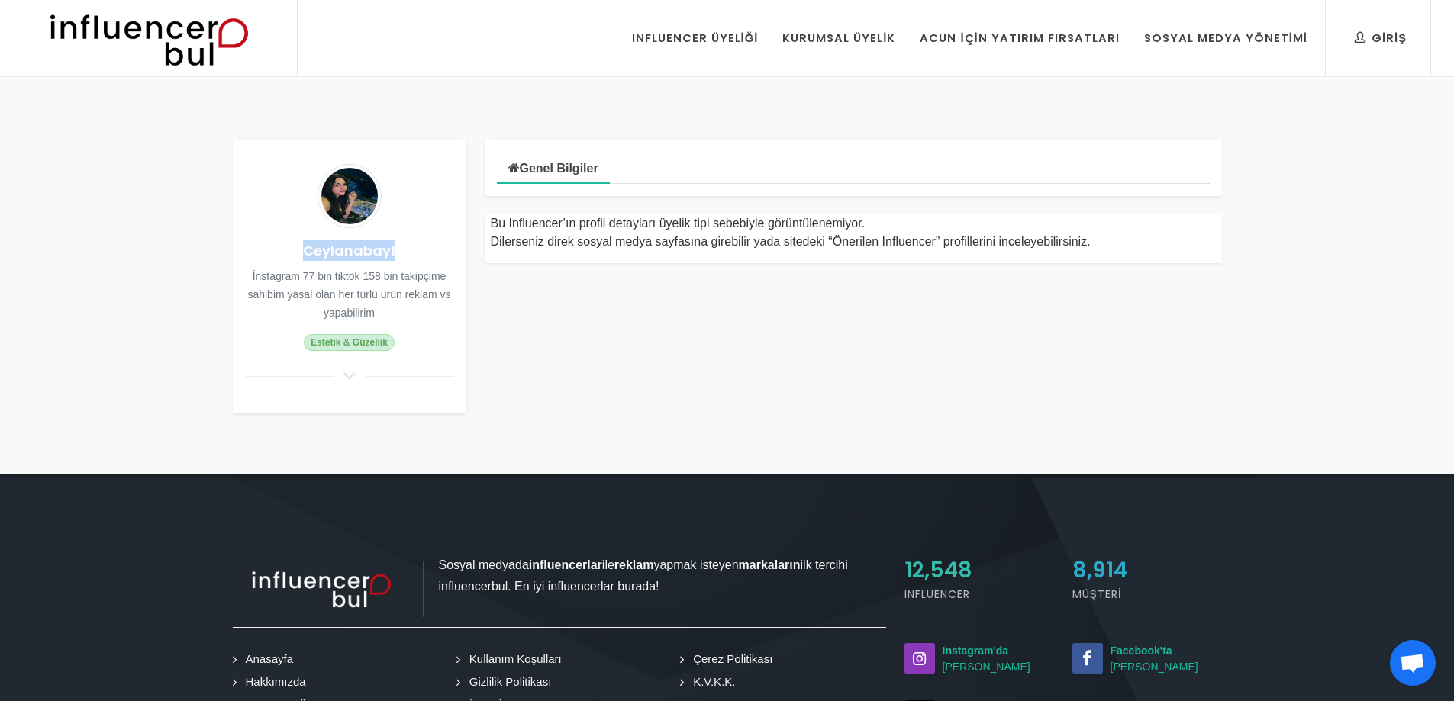
drag, startPoint x: 398, startPoint y: 255, endPoint x: 307, endPoint y: 253, distance: 91.6
click at [307, 253] on h4 "Ceylanabay1" at bounding box center [349, 250] width 209 height 21
copy h4 "Ceylanabay1"
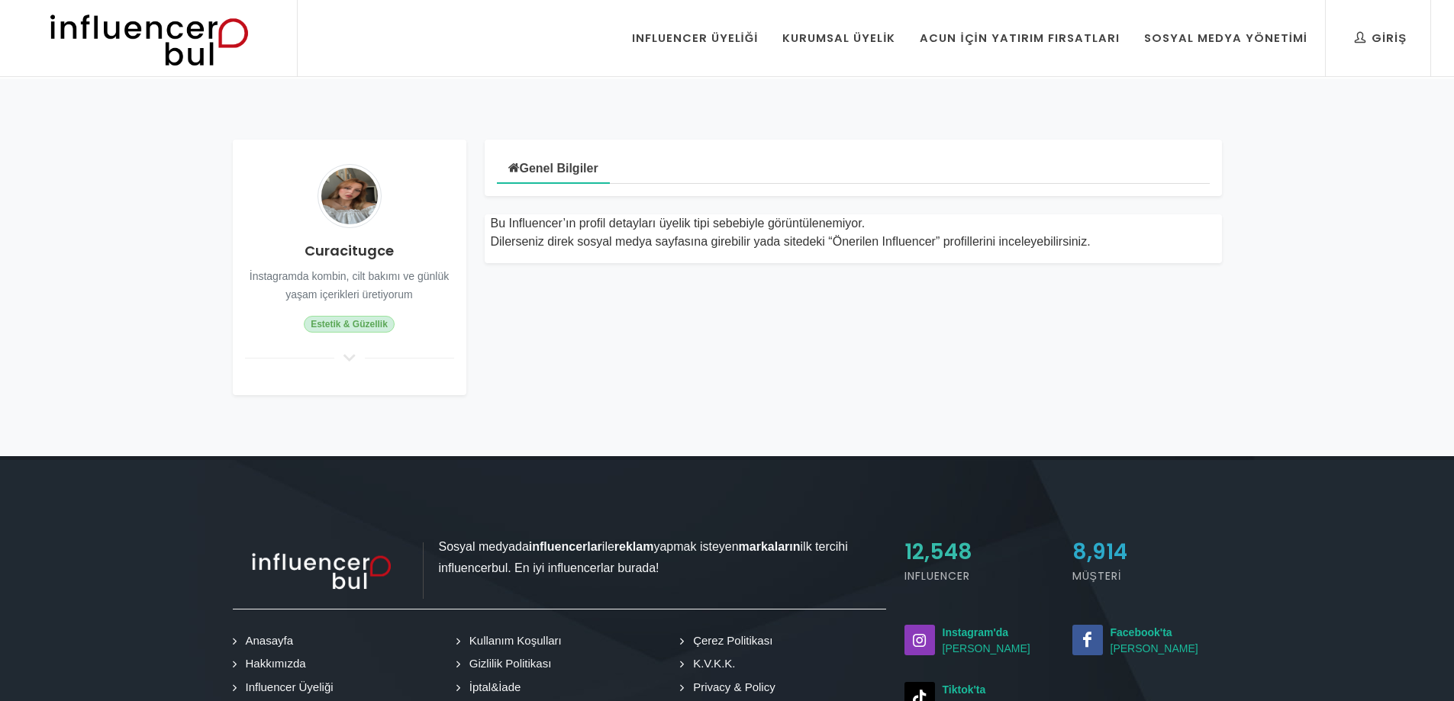
click at [356, 255] on h4 "Curacitugce" at bounding box center [349, 250] width 209 height 21
copy h4 "Curacitugce"
click at [158, 143] on div "Curacitugce İnstagramda kombin, cilt bakımı ve günlük yaşam içerikleri üretiyor…" at bounding box center [727, 268] width 1454 height 378
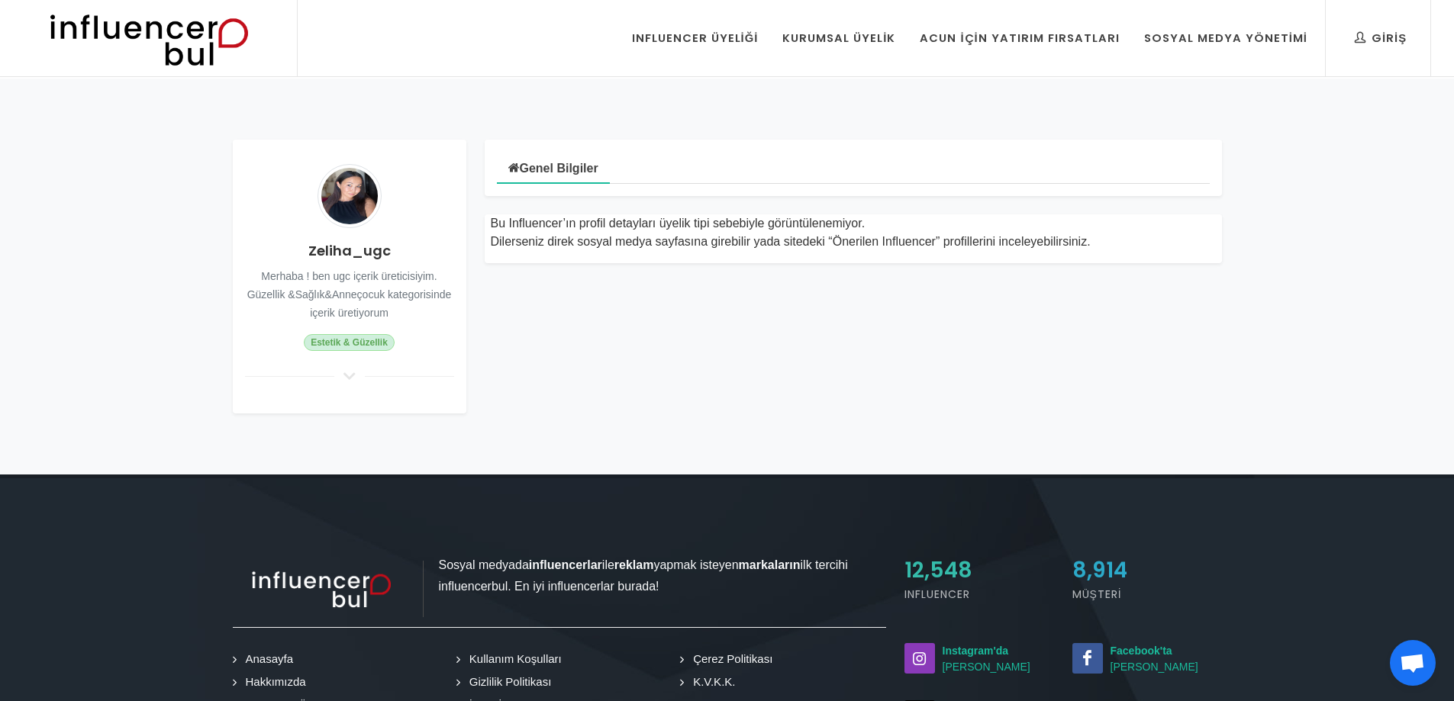
click at [336, 252] on h4 "Zeliha_ugc" at bounding box center [349, 250] width 209 height 21
copy div "Zeliha_ugc"
